Goal: Contribute content: Contribute content

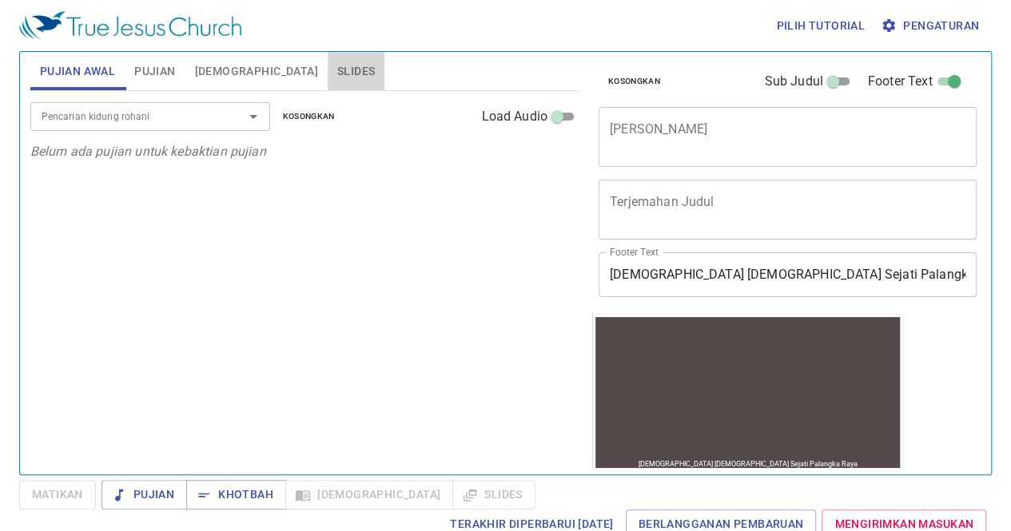
click at [337, 63] on span "Slides" at bounding box center [356, 72] width 38 height 20
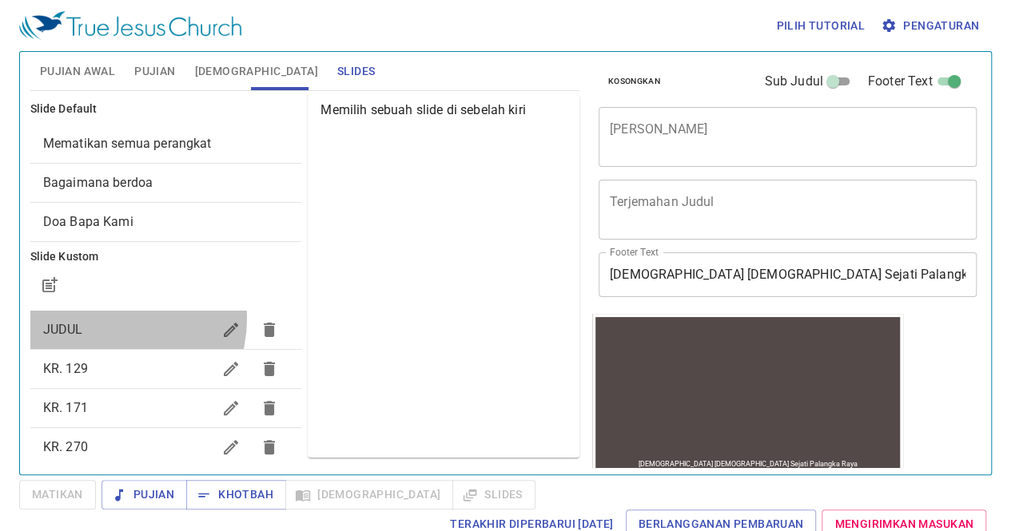
click at [107, 318] on div "JUDUL" at bounding box center [166, 330] width 272 height 38
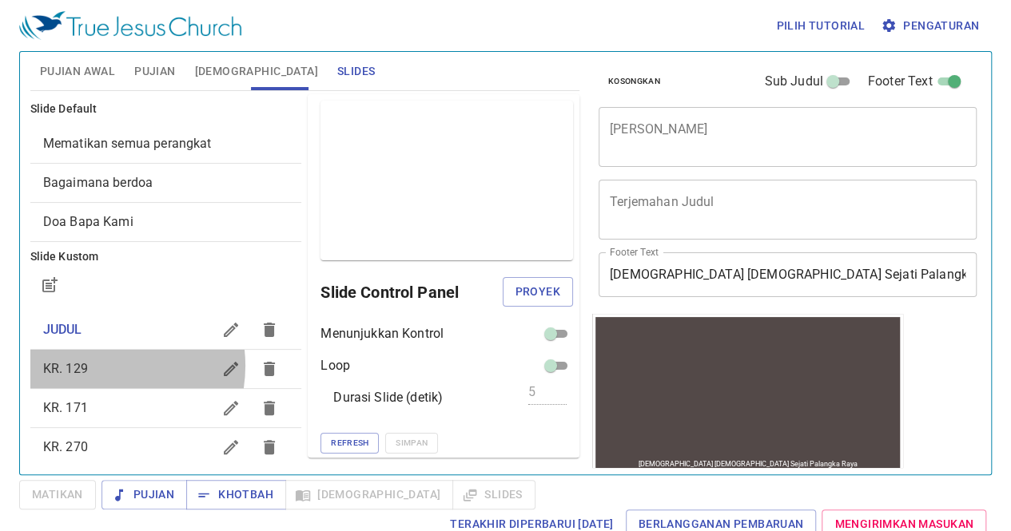
click at [94, 365] on span "KR. 129" at bounding box center [127, 369] width 169 height 19
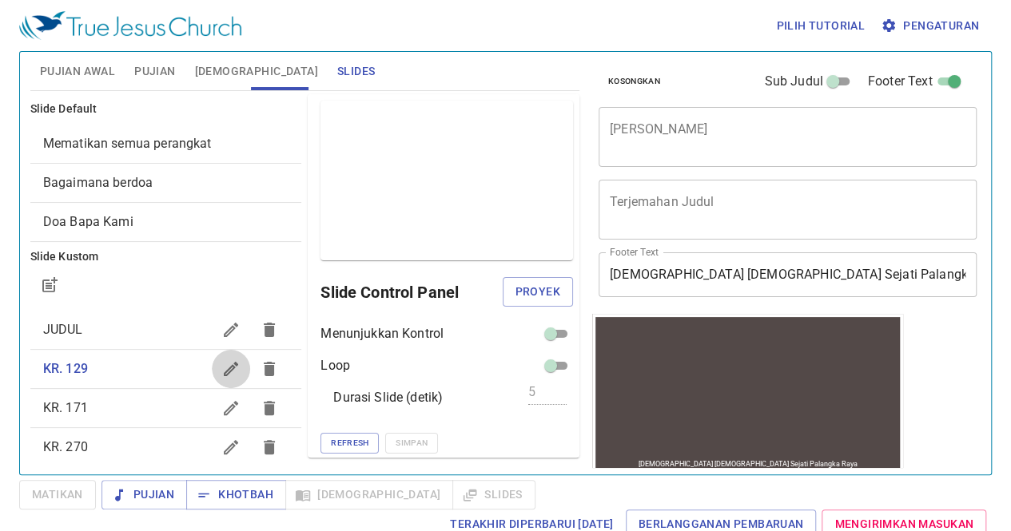
click at [221, 373] on icon "button" at bounding box center [230, 369] width 19 height 19
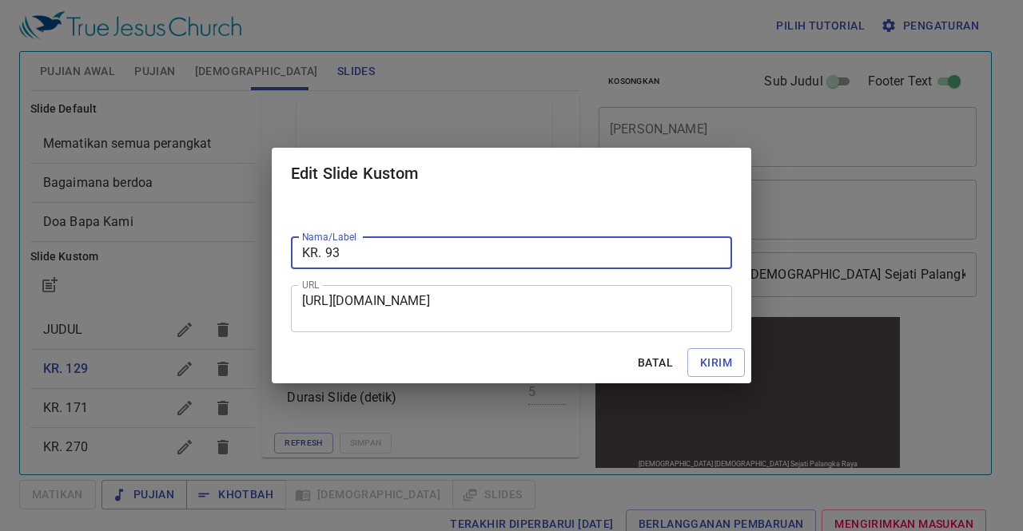
type input "KR. 93"
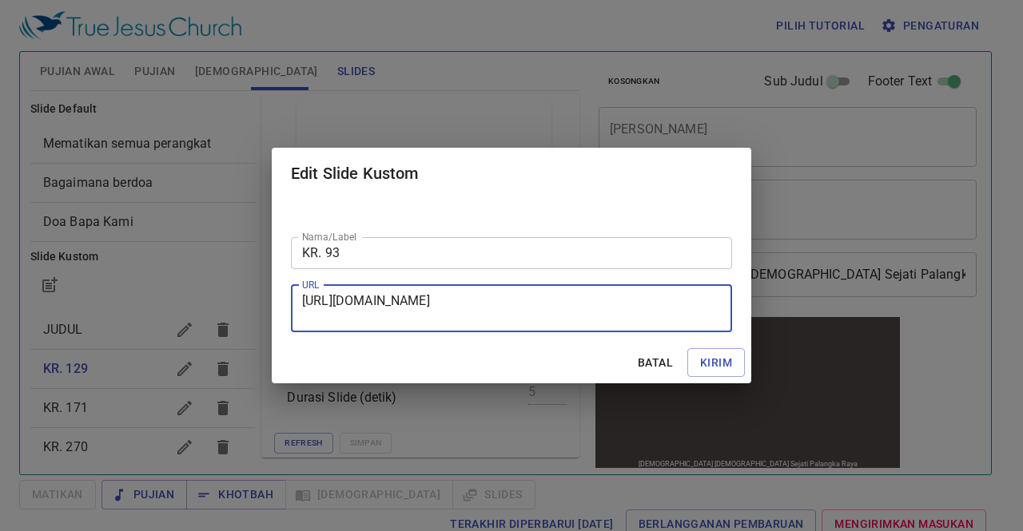
drag, startPoint x: 305, startPoint y: 300, endPoint x: 533, endPoint y: 317, distance: 228.4
click at [533, 317] on textarea "[URL][DOMAIN_NAME]" at bounding box center [511, 308] width 419 height 30
paste textarea "[URL][DOMAIN_NAME]"
type textarea "[URL][DOMAIN_NAME]"
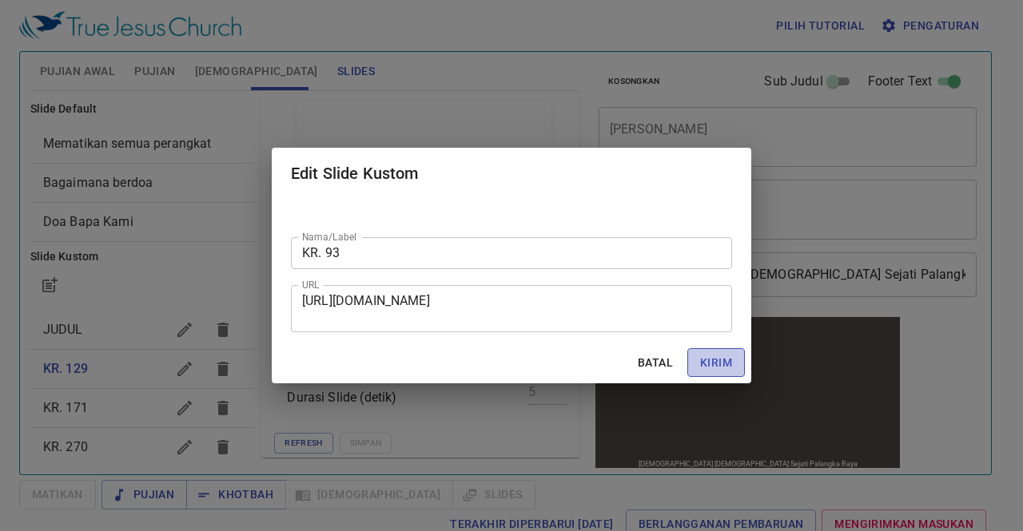
click at [725, 361] on span "Kirim" at bounding box center [716, 363] width 32 height 20
checkbox input "true"
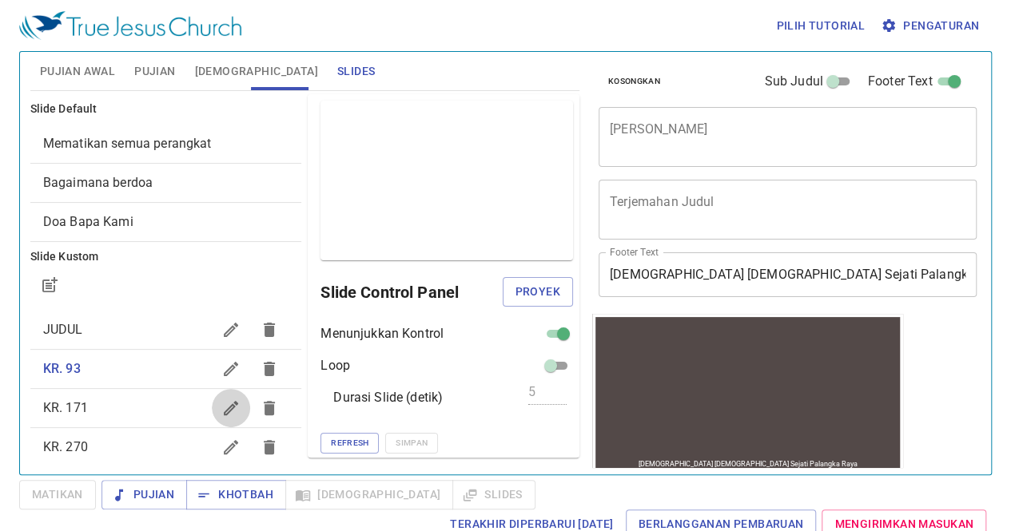
click at [224, 408] on icon "button" at bounding box center [231, 408] width 14 height 14
checkbox input "false"
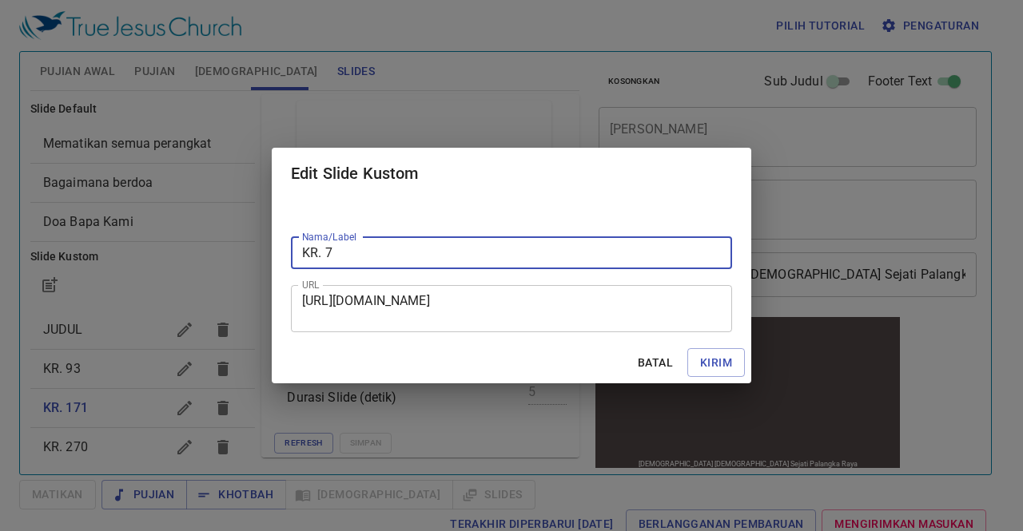
type input "KR. 7"
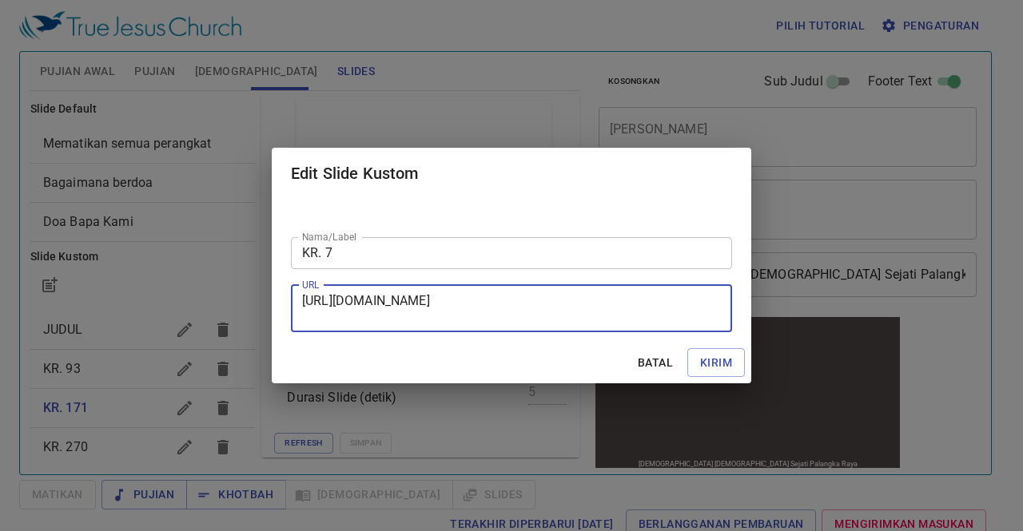
drag, startPoint x: 303, startPoint y: 302, endPoint x: 552, endPoint y: 318, distance: 249.9
click at [552, 318] on textarea "[URL][DOMAIN_NAME]" at bounding box center [511, 308] width 419 height 30
paste textarea "[URL][DOMAIN_NAME]"
type textarea "[URL][DOMAIN_NAME]"
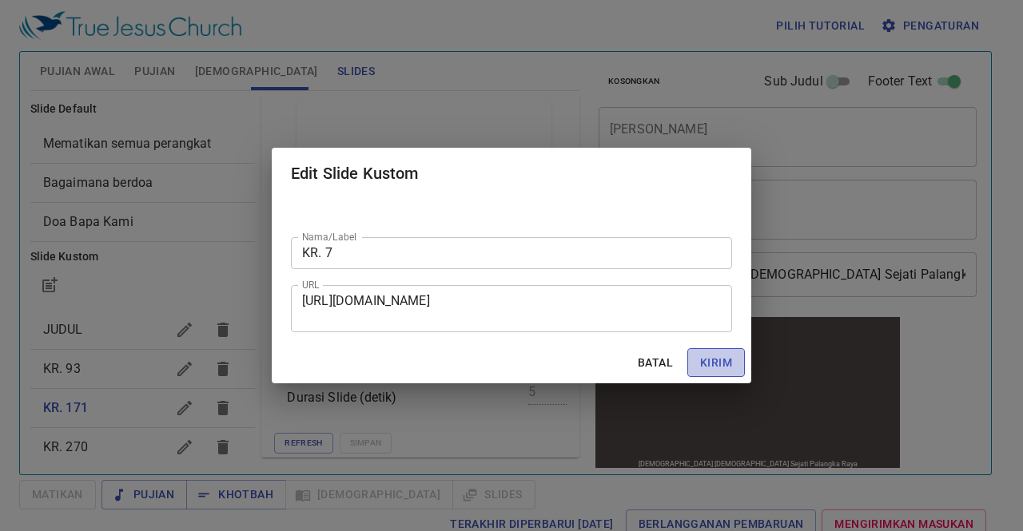
click at [722, 369] on span "Kirim" at bounding box center [716, 363] width 32 height 20
checkbox input "true"
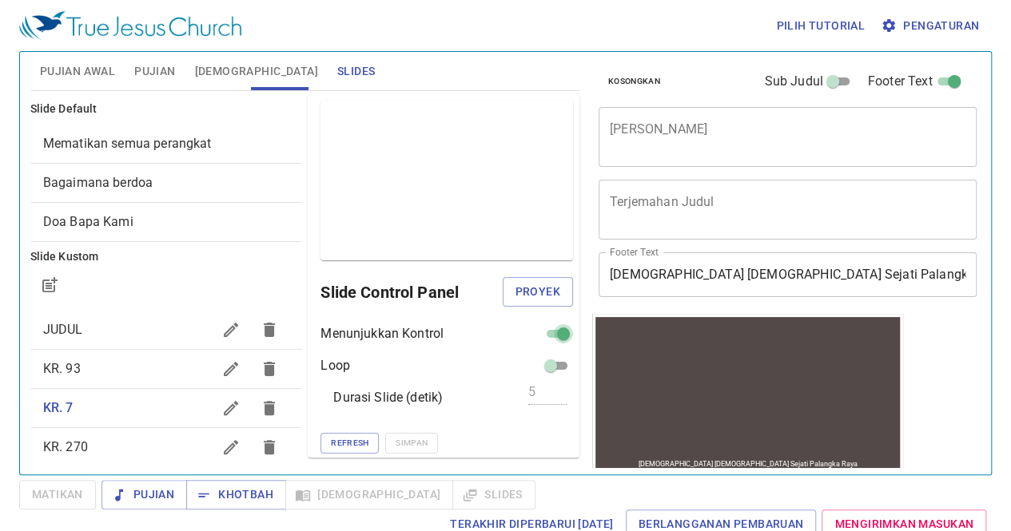
click at [540, 328] on input "checkbox" at bounding box center [564, 337] width 58 height 19
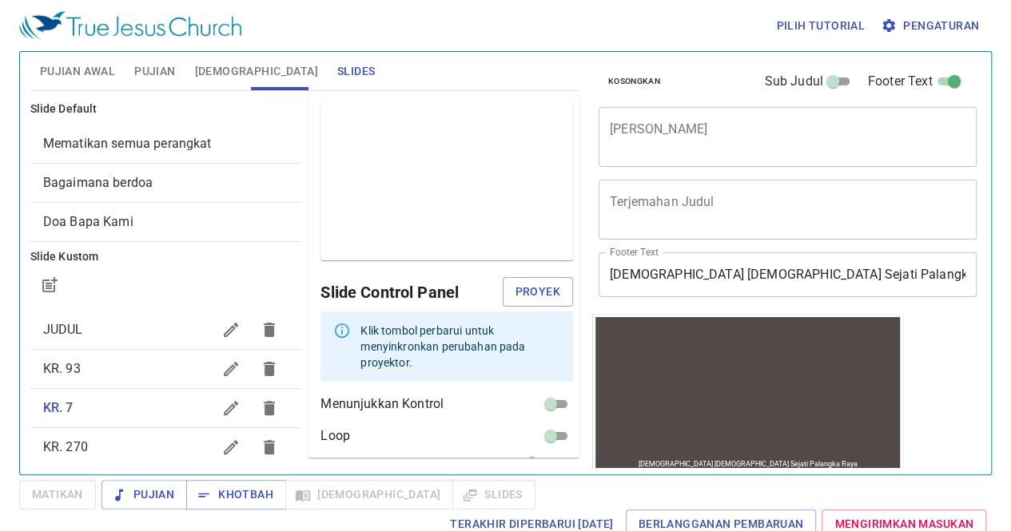
scroll to position [55, 0]
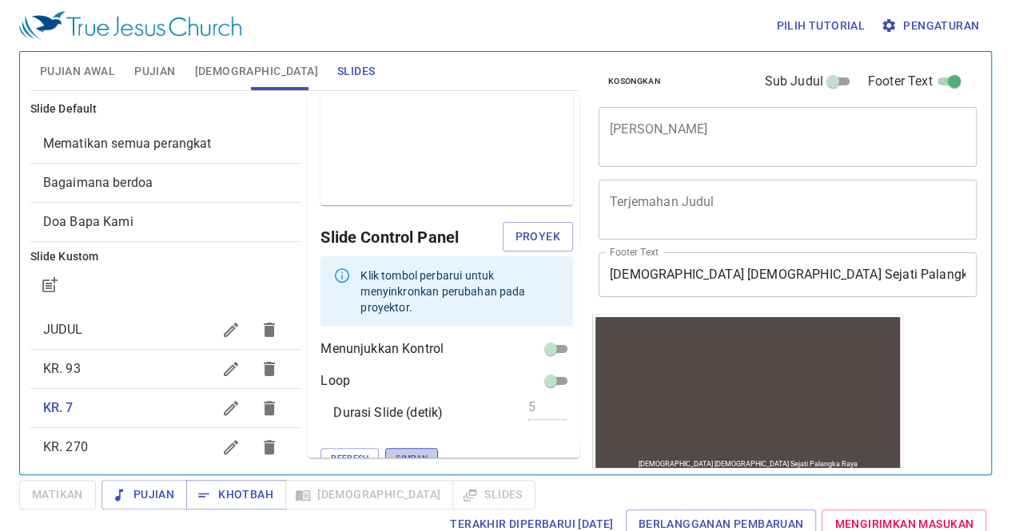
click at [396, 452] on span "Simpan" at bounding box center [412, 459] width 32 height 14
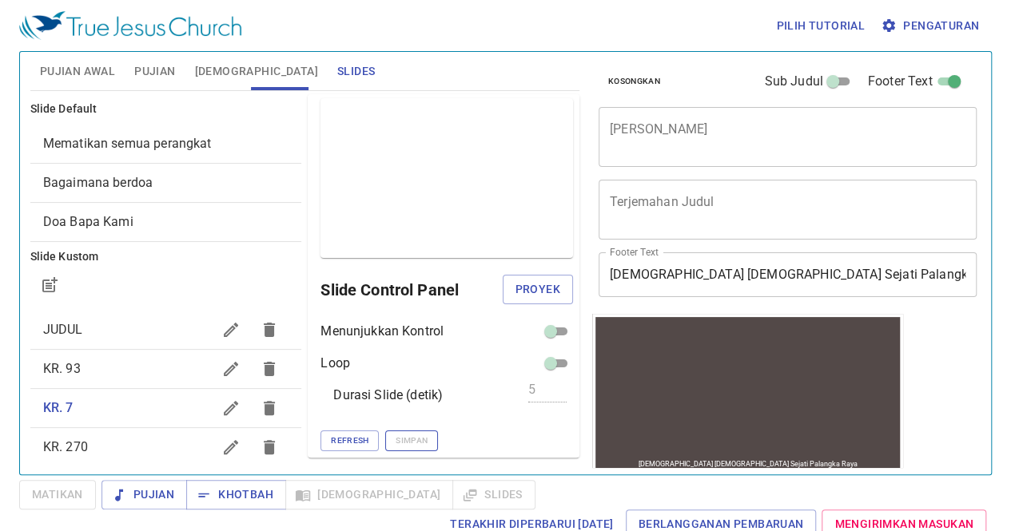
scroll to position [1, 0]
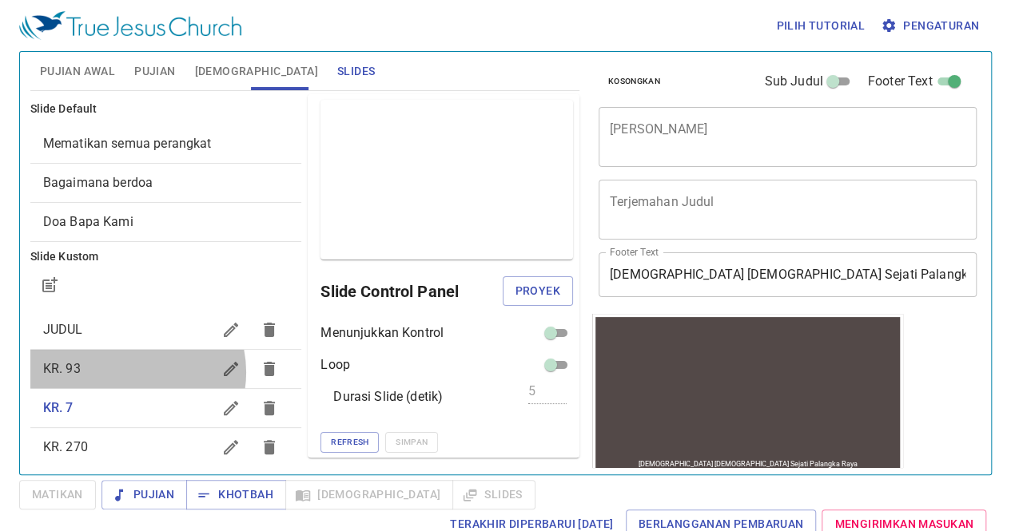
click at [129, 372] on span "KR. 93" at bounding box center [127, 369] width 169 height 19
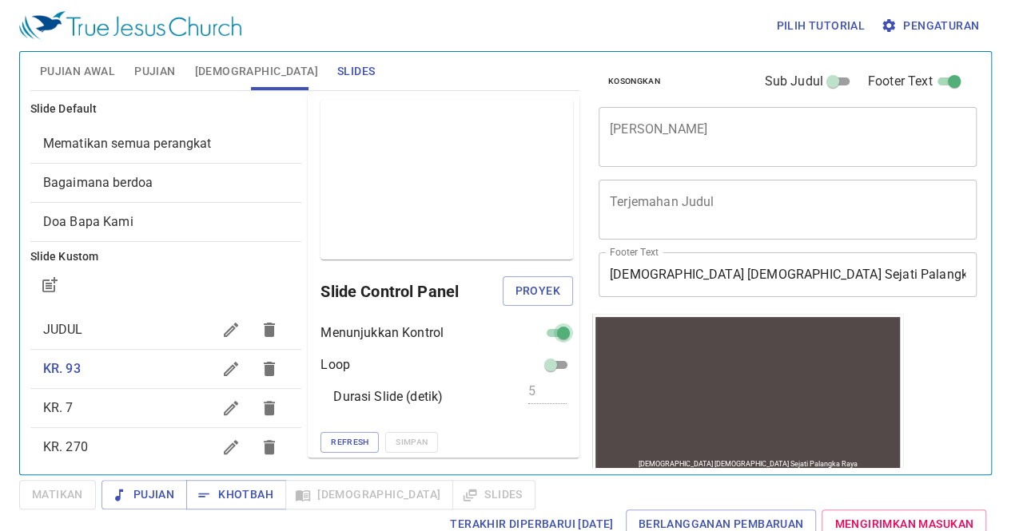
click at [558, 330] on input "checkbox" at bounding box center [564, 336] width 58 height 19
checkbox input "false"
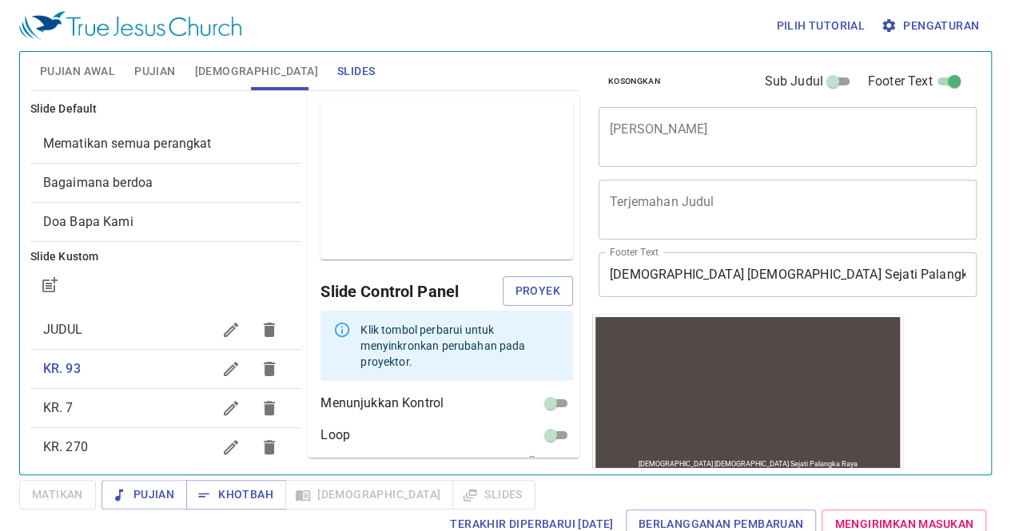
scroll to position [55, 0]
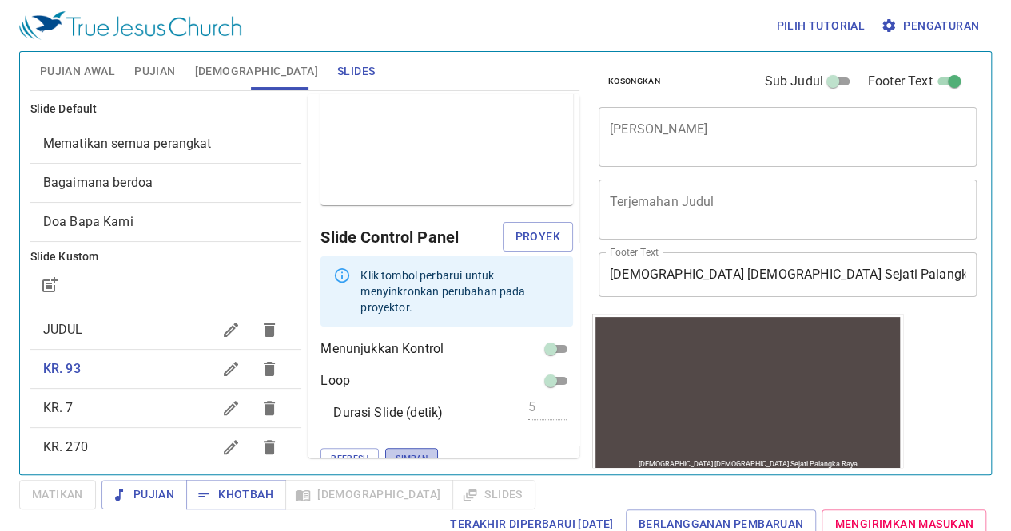
click at [396, 452] on span "Simpan" at bounding box center [412, 459] width 32 height 14
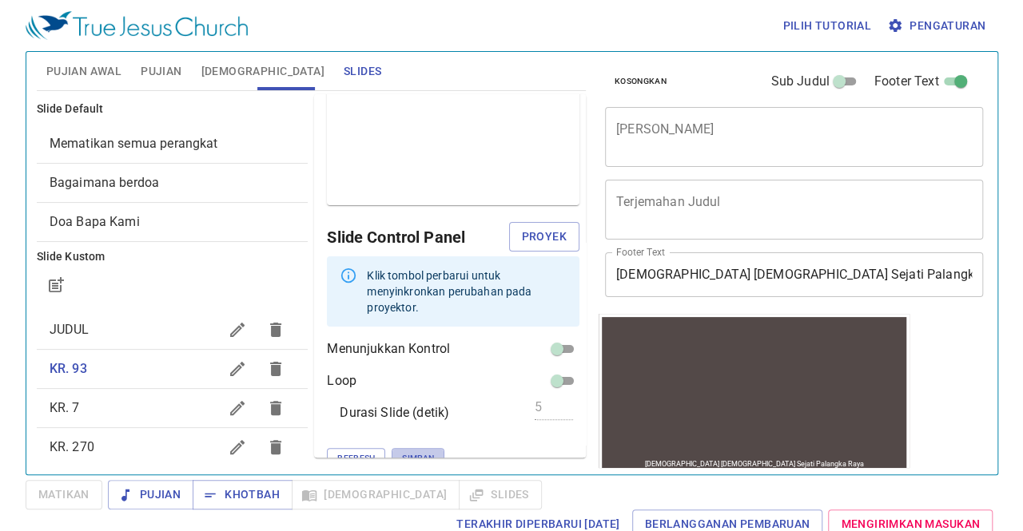
scroll to position [1, 0]
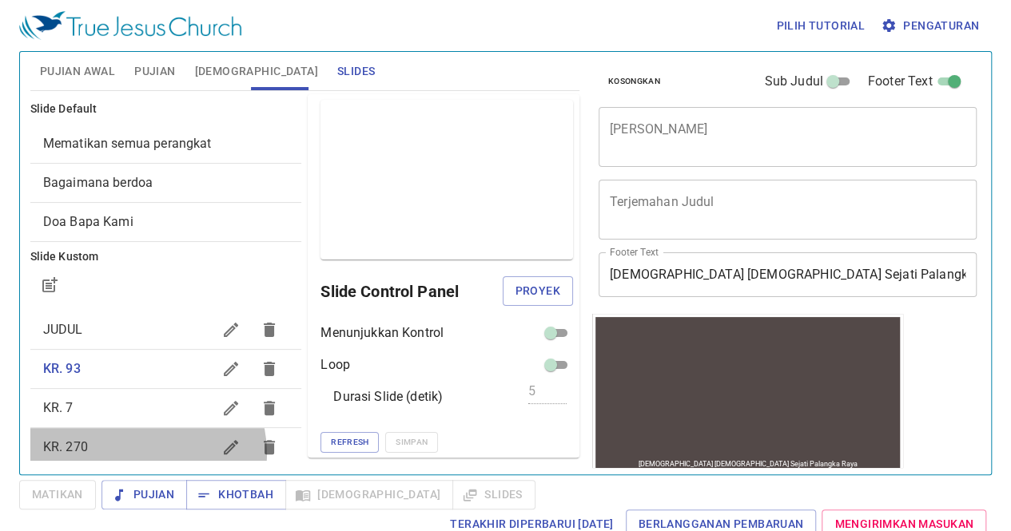
click at [146, 452] on span "KR. 270" at bounding box center [127, 447] width 169 height 19
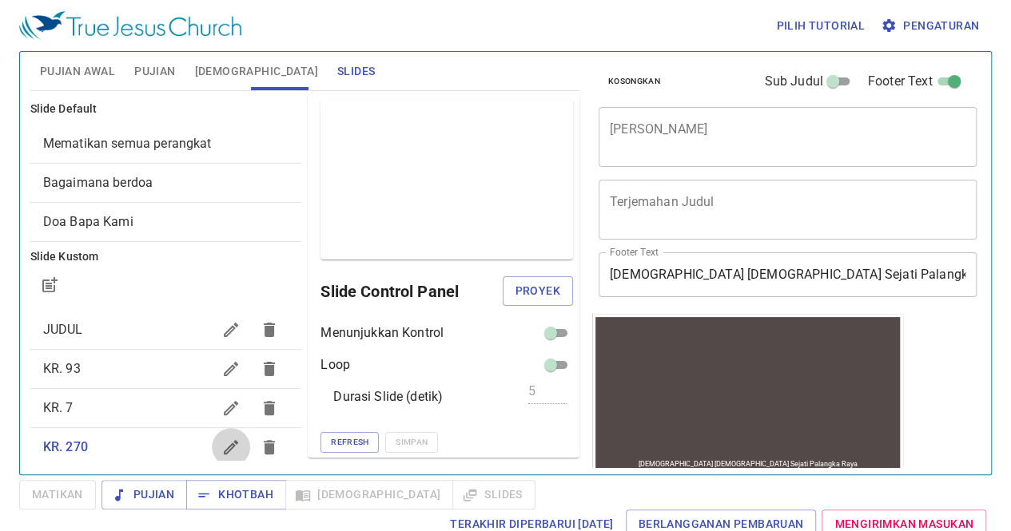
click at [212, 435] on button "button" at bounding box center [231, 447] width 38 height 38
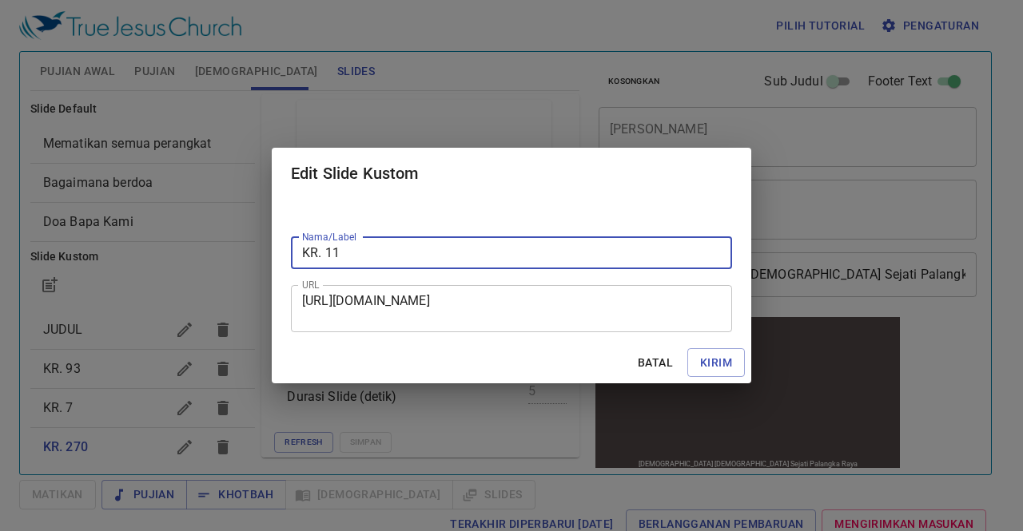
type input "KR. 11"
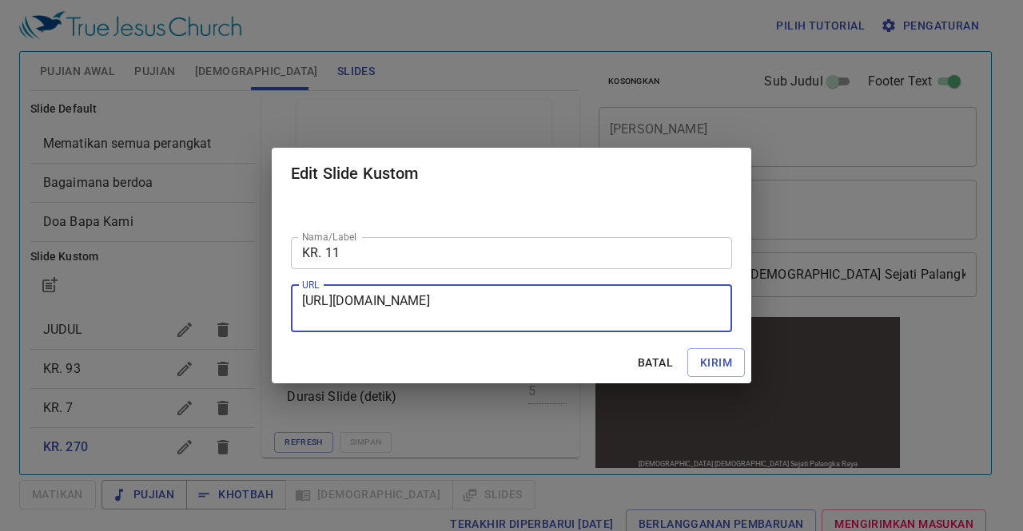
drag, startPoint x: 304, startPoint y: 300, endPoint x: 572, endPoint y: 328, distance: 270.1
click at [572, 328] on div "[URL][DOMAIN_NAME] URL" at bounding box center [511, 308] width 441 height 47
paste textarea "[URL][DOMAIN_NAME]"
type textarea "[URL][DOMAIN_NAME]"
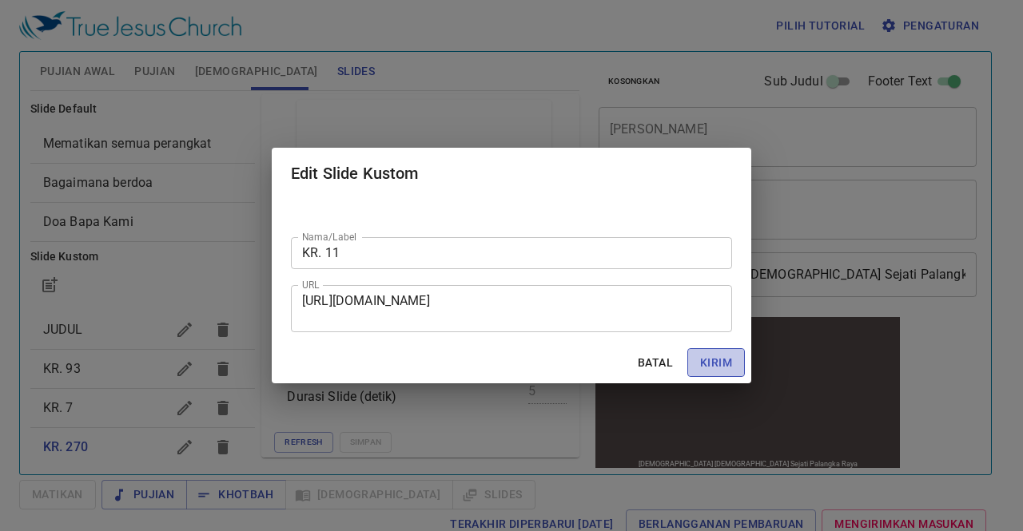
click at [726, 364] on span "Kirim" at bounding box center [716, 363] width 32 height 20
checkbox input "true"
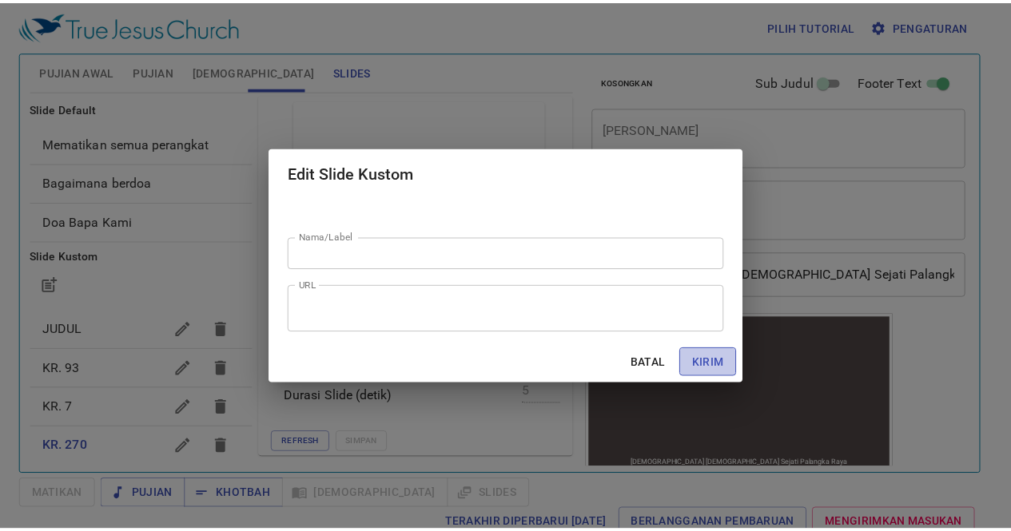
scroll to position [5, 0]
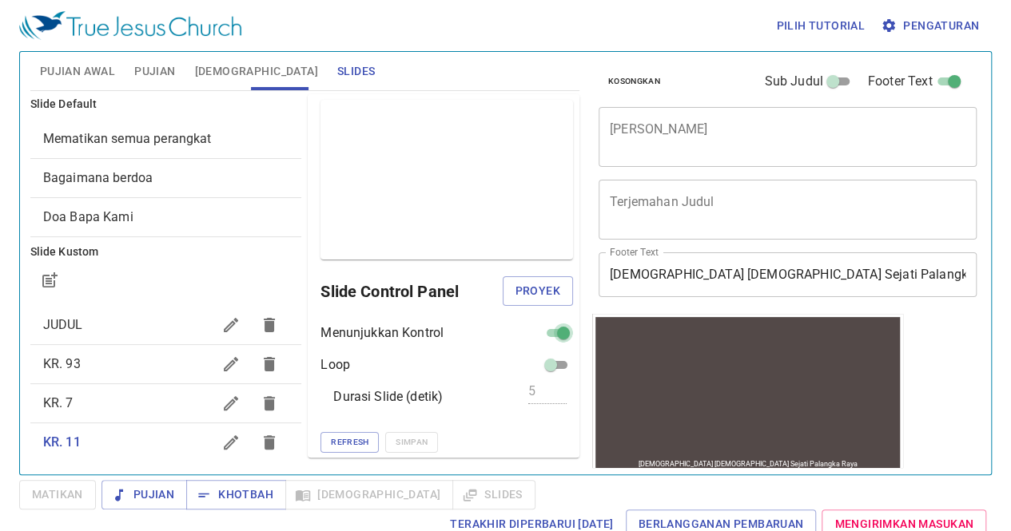
click at [543, 333] on input "checkbox" at bounding box center [564, 336] width 58 height 19
checkbox input "false"
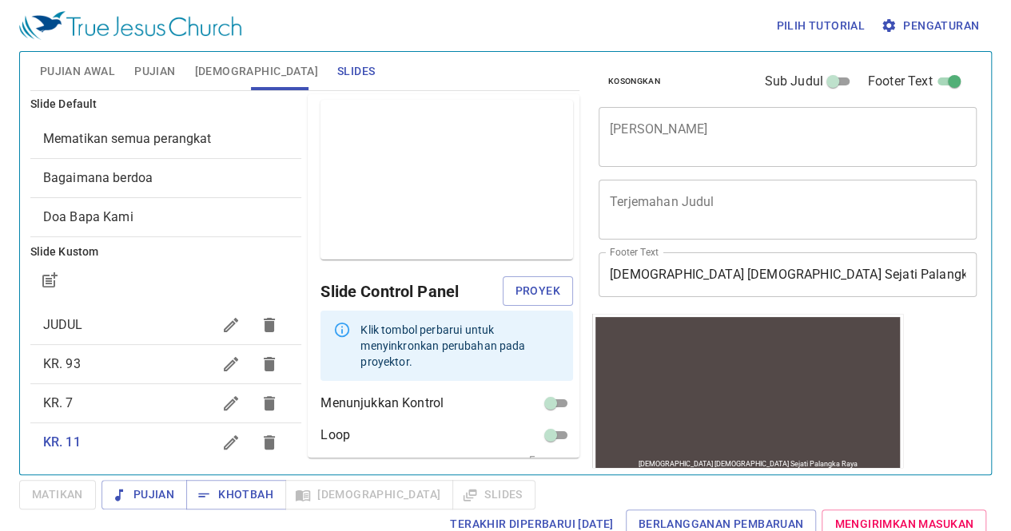
scroll to position [55, 0]
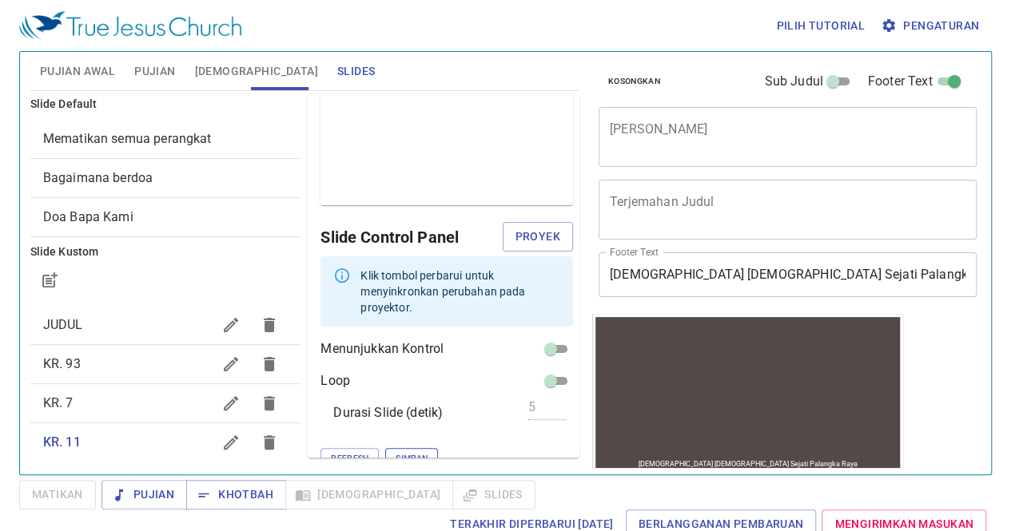
click at [396, 452] on span "Simpan" at bounding box center [412, 459] width 32 height 14
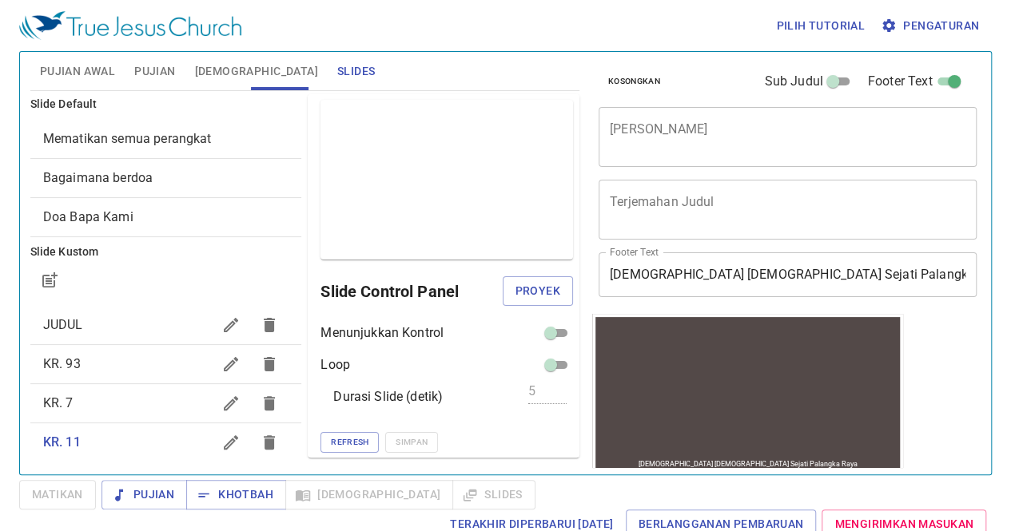
scroll to position [139, 0]
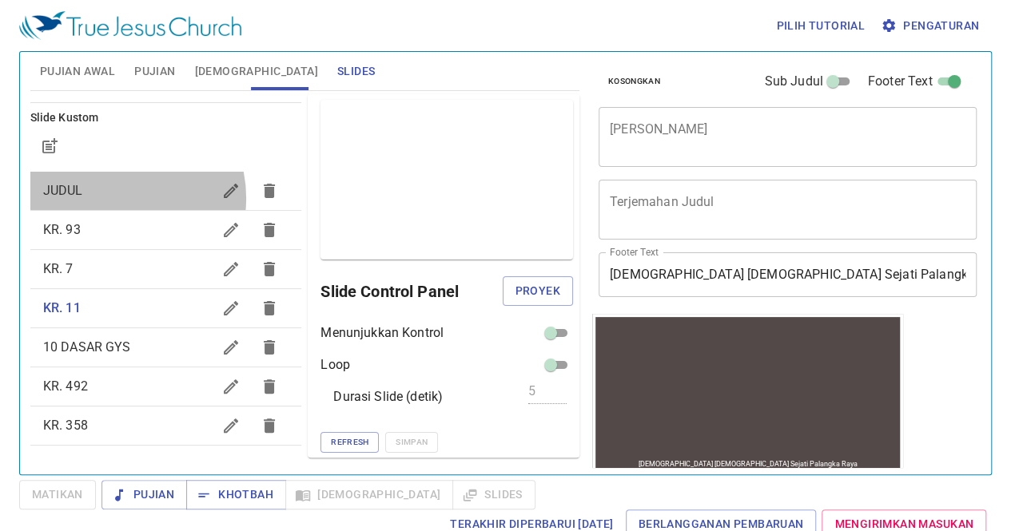
click at [115, 197] on span "JUDUL" at bounding box center [127, 190] width 169 height 19
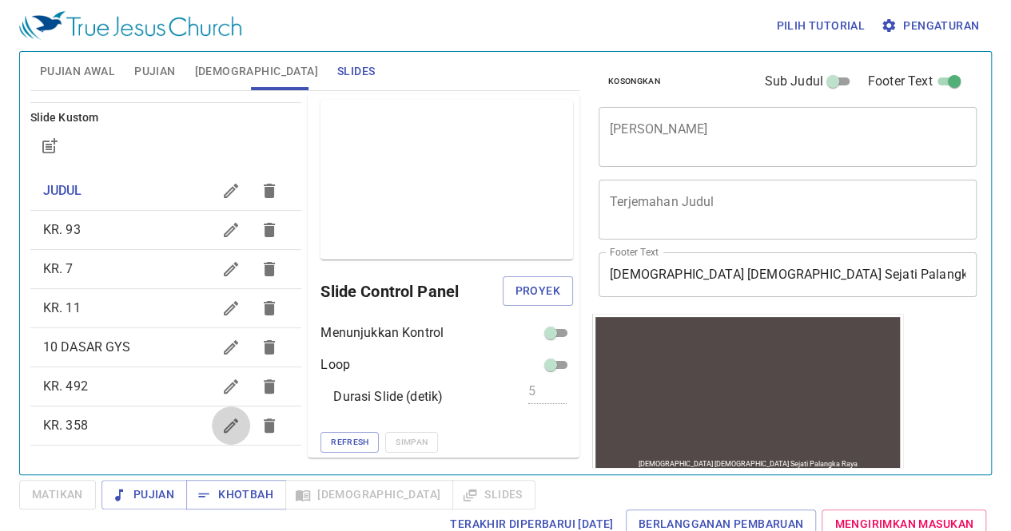
click at [221, 421] on icon "button" at bounding box center [230, 425] width 19 height 19
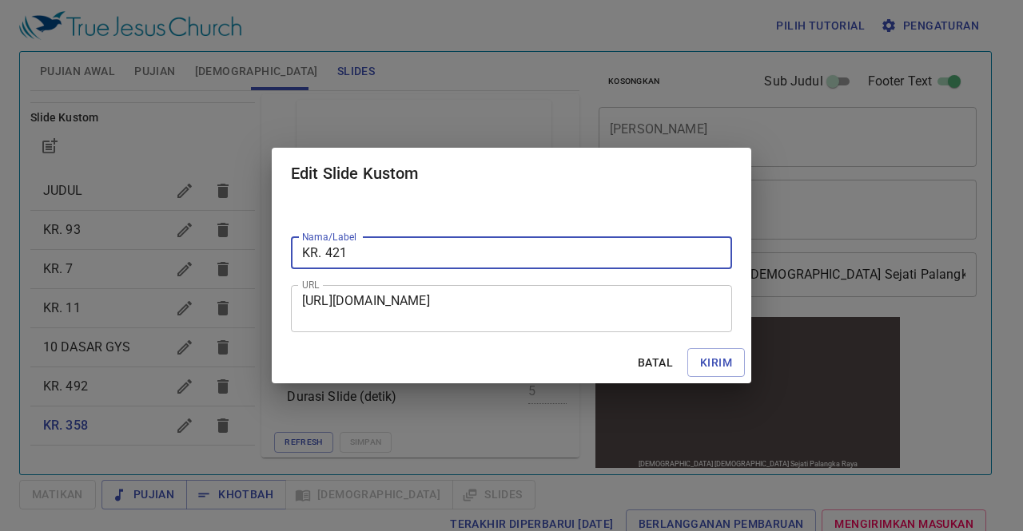
type input "KR. 421"
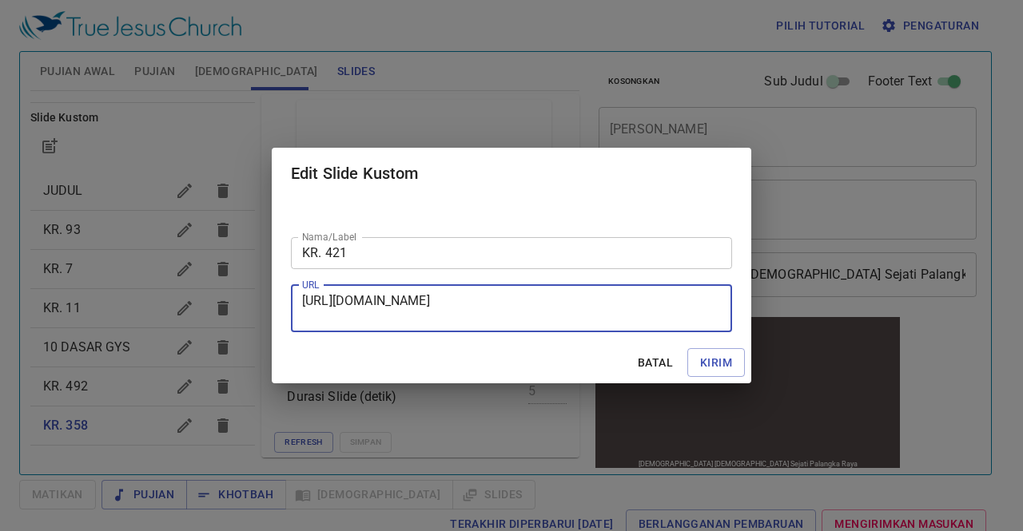
drag, startPoint x: 302, startPoint y: 297, endPoint x: 543, endPoint y: 318, distance: 242.2
click at [543, 318] on textarea "[URL][DOMAIN_NAME]" at bounding box center [511, 308] width 419 height 30
paste textarea "[URL][DOMAIN_NAME]"
type textarea "[URL][DOMAIN_NAME]"
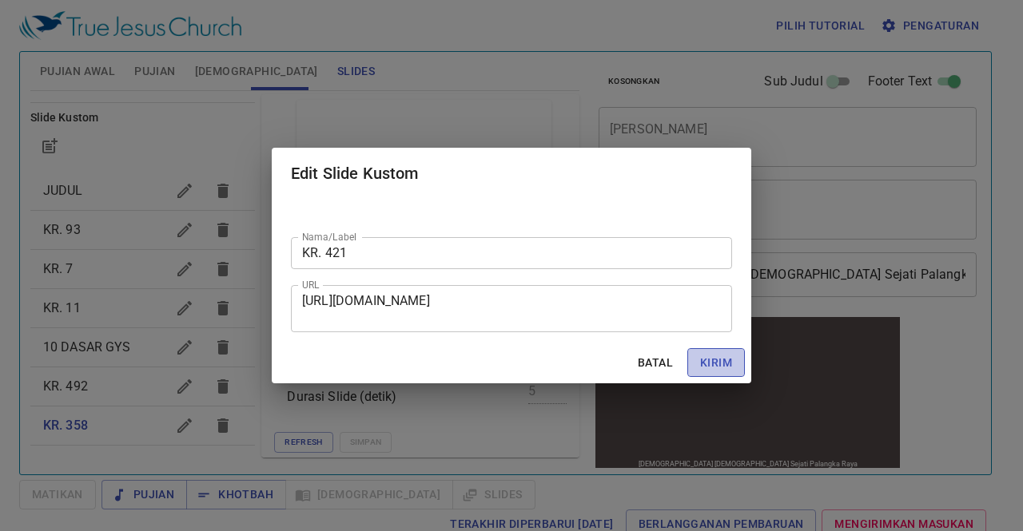
click at [718, 360] on span "Kirim" at bounding box center [716, 363] width 32 height 20
checkbox input "true"
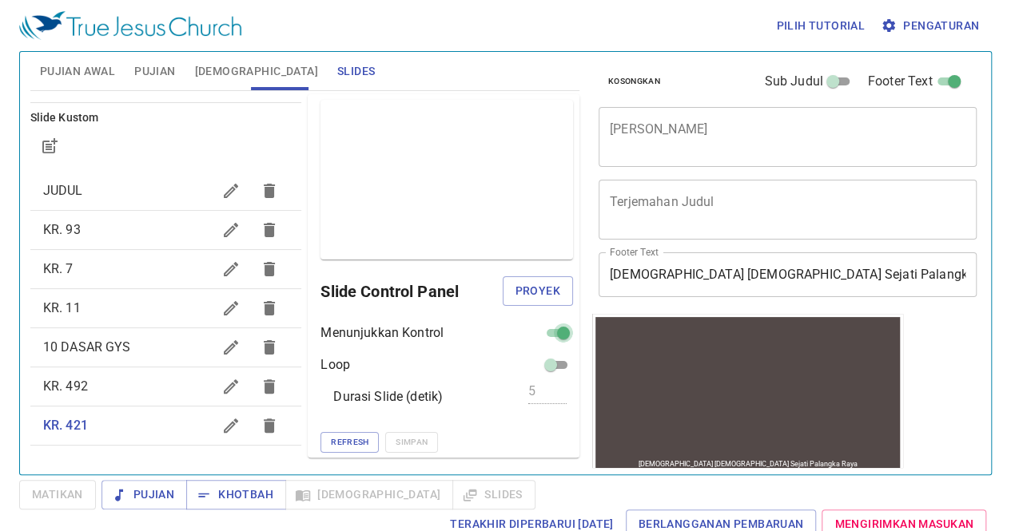
click at [542, 332] on input "checkbox" at bounding box center [564, 336] width 58 height 19
checkbox input "false"
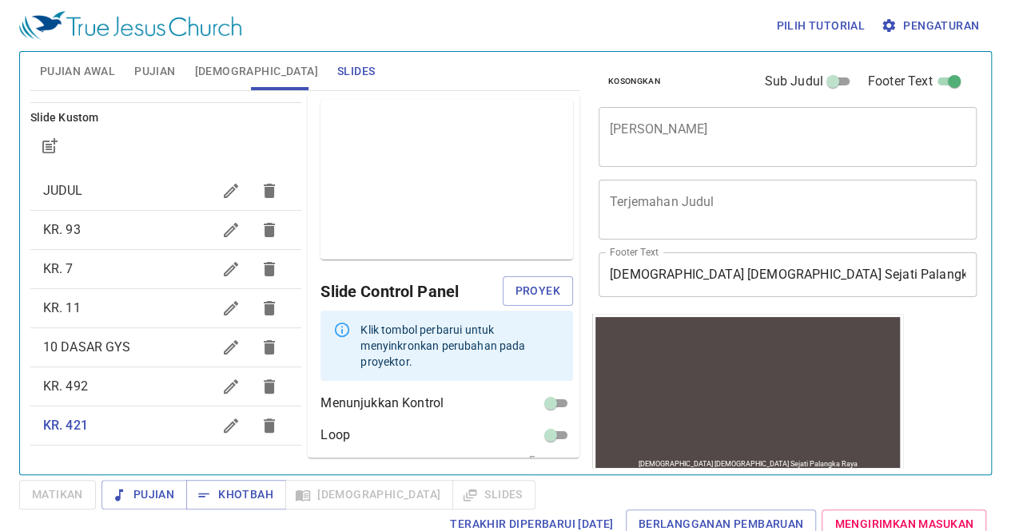
scroll to position [55, 0]
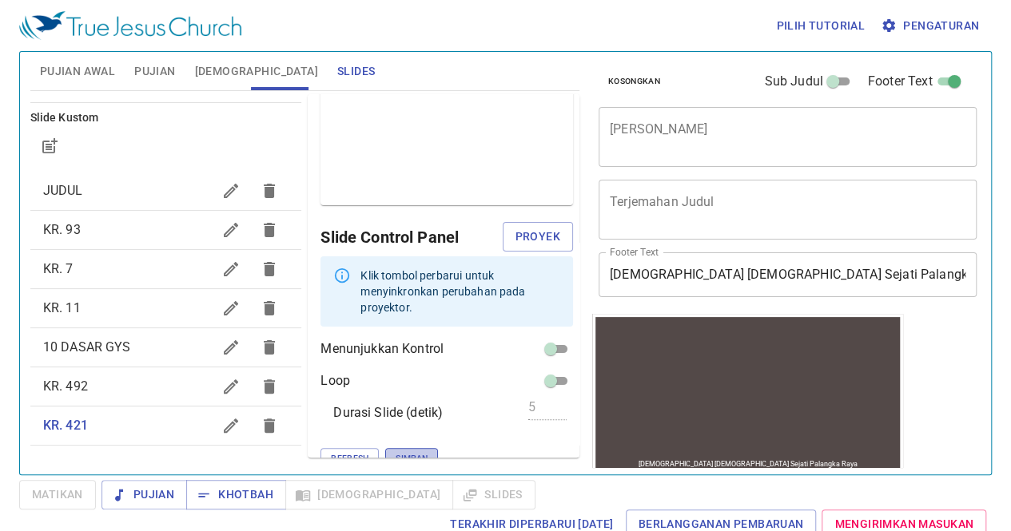
click at [396, 452] on span "Simpan" at bounding box center [412, 459] width 32 height 14
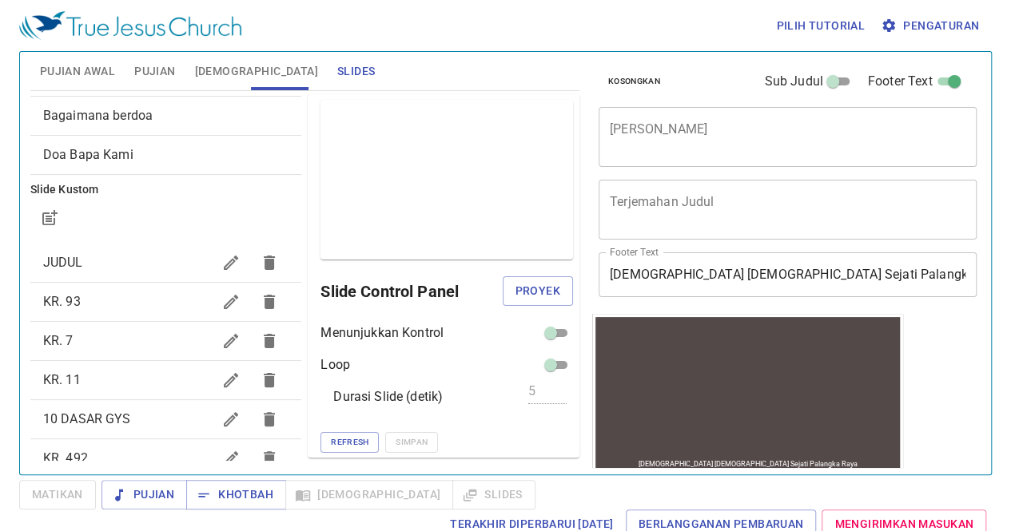
scroll to position [0, 0]
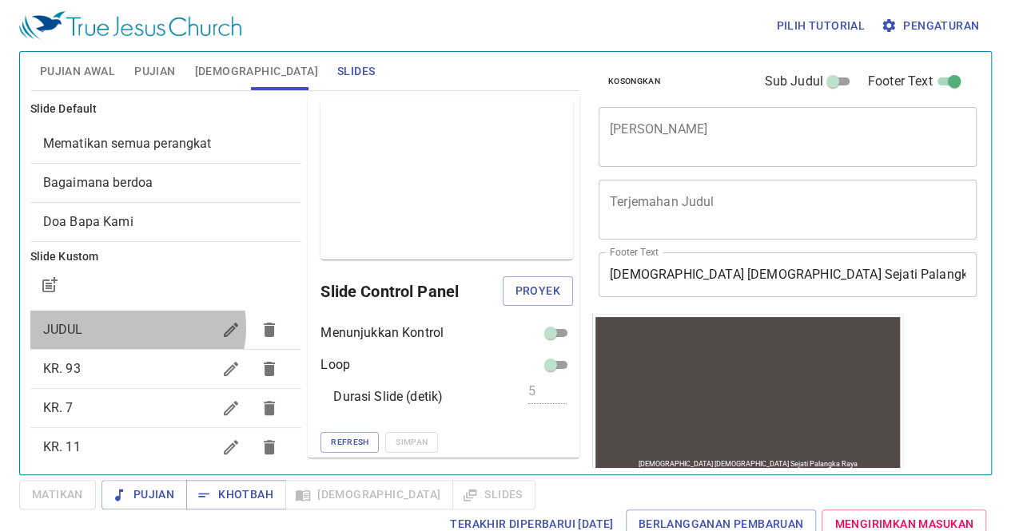
click at [135, 327] on span "JUDUL" at bounding box center [127, 329] width 169 height 19
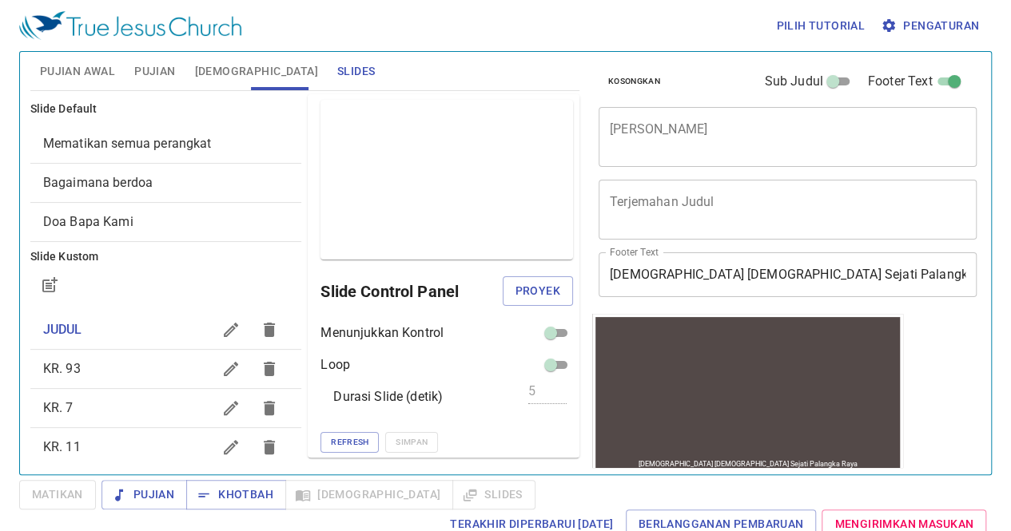
scroll to position [139, 0]
